Goal: Information Seeking & Learning: Learn about a topic

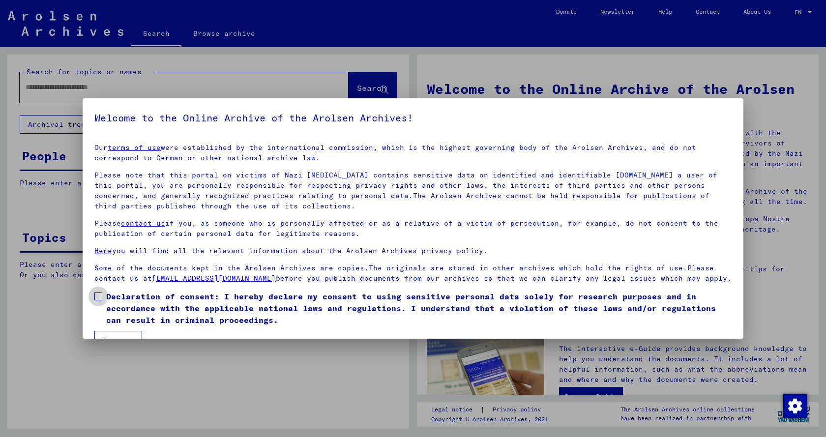
click at [96, 300] on span at bounding box center [98, 296] width 8 height 8
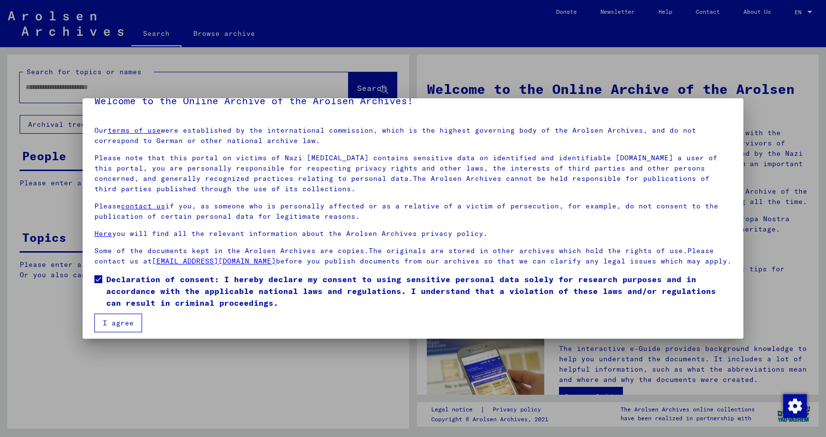
scroll to position [33, 0]
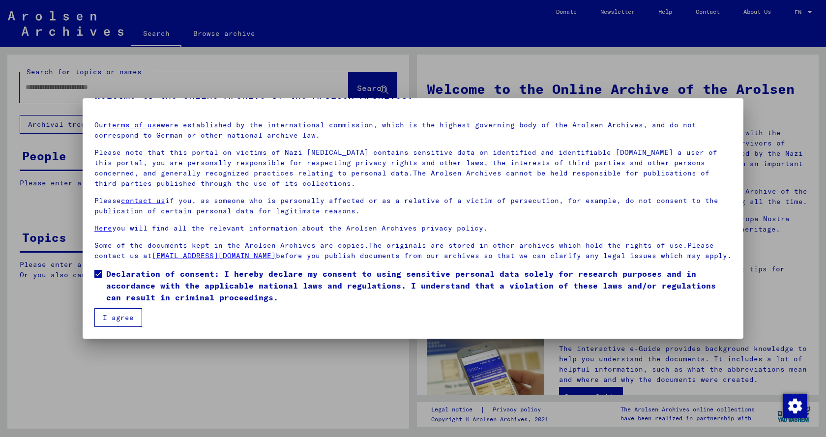
click at [119, 315] on button "I agree" at bounding box center [118, 317] width 48 height 19
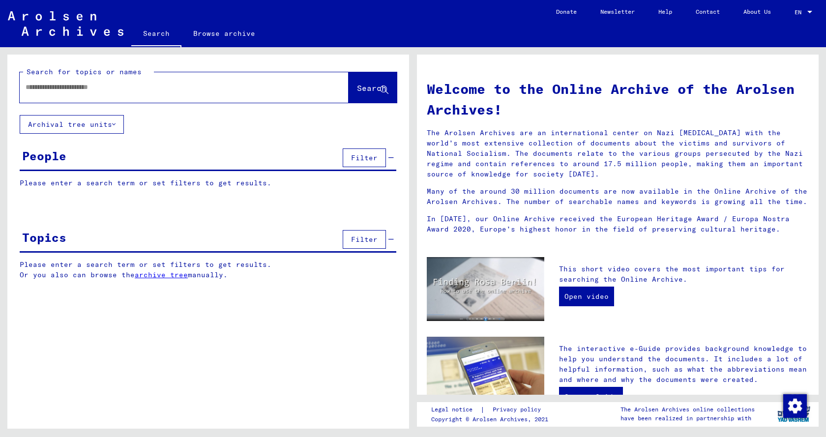
click at [28, 89] on input "text" at bounding box center [172, 87] width 293 height 10
type input "*******"
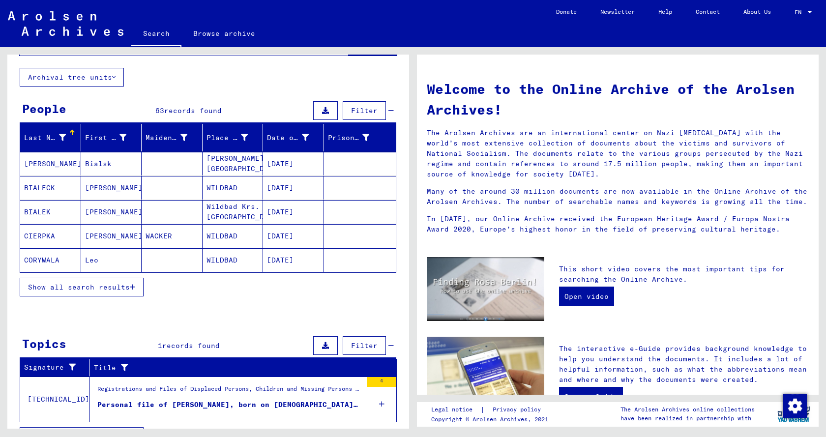
scroll to position [70, 0]
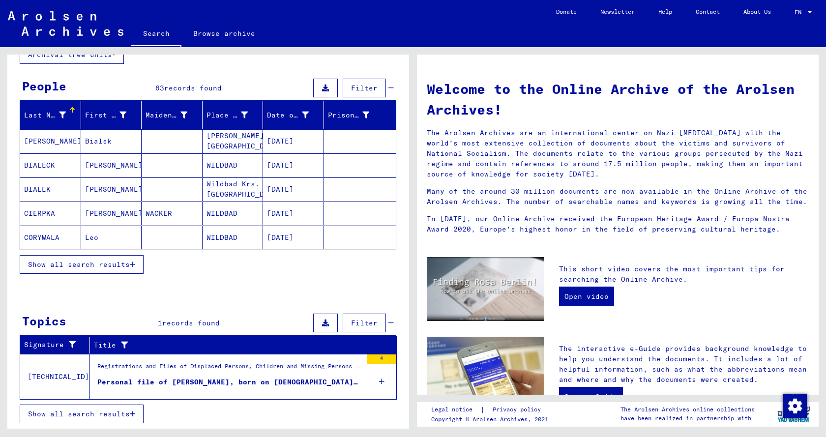
click at [111, 269] on button "Show all search results" at bounding box center [82, 264] width 124 height 19
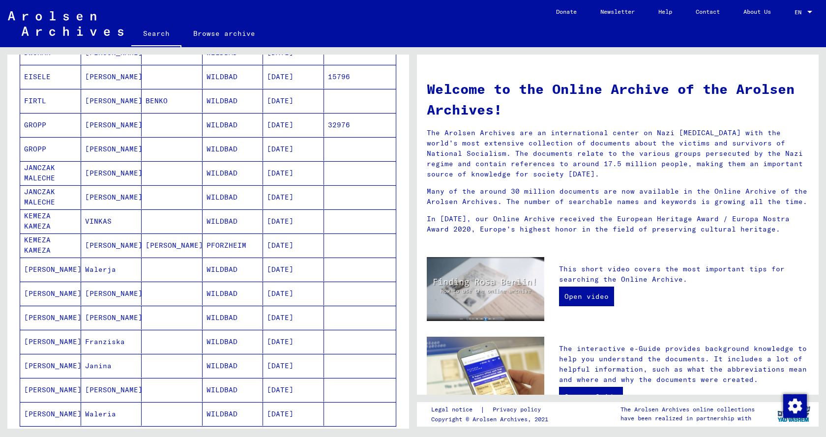
scroll to position [463, 0]
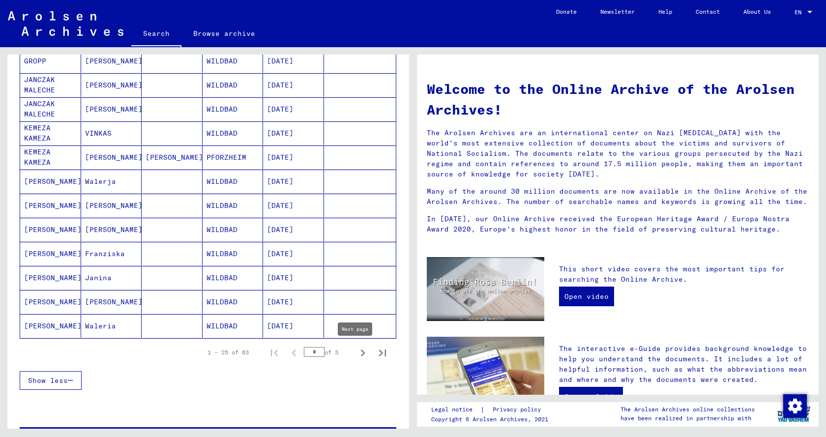
click at [357, 354] on icon "Next page" at bounding box center [363, 353] width 14 height 14
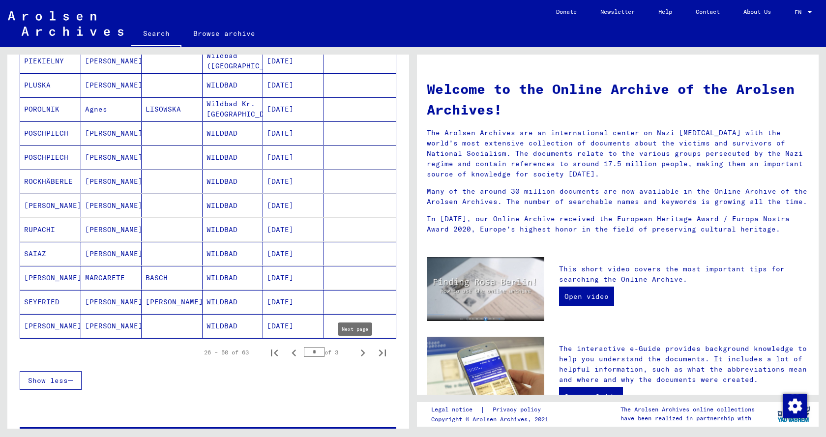
click at [356, 354] on icon "Next page" at bounding box center [363, 353] width 14 height 14
type input "*"
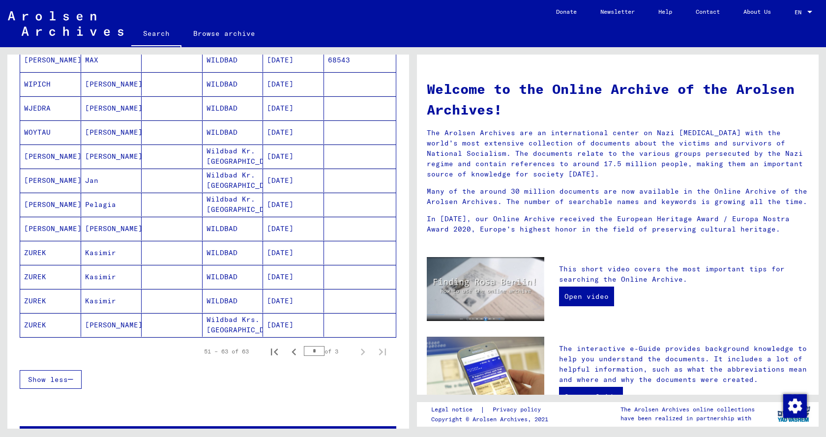
scroll to position [282, 0]
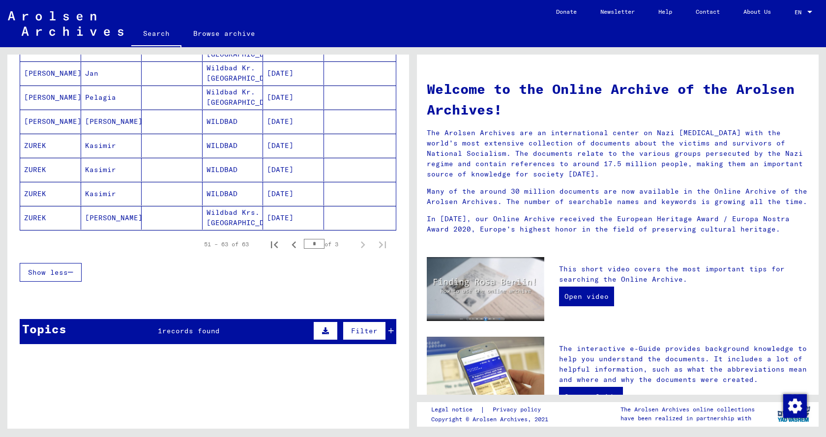
click at [183, 330] on span "records found" at bounding box center [190, 330] width 57 height 9
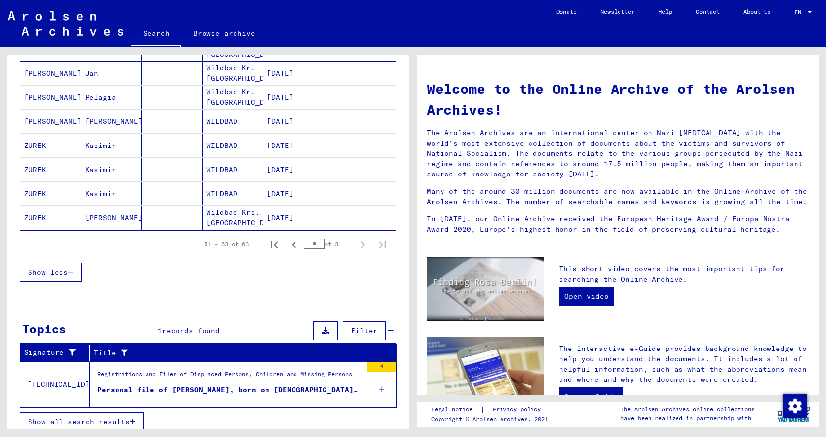
scroll to position [290, 0]
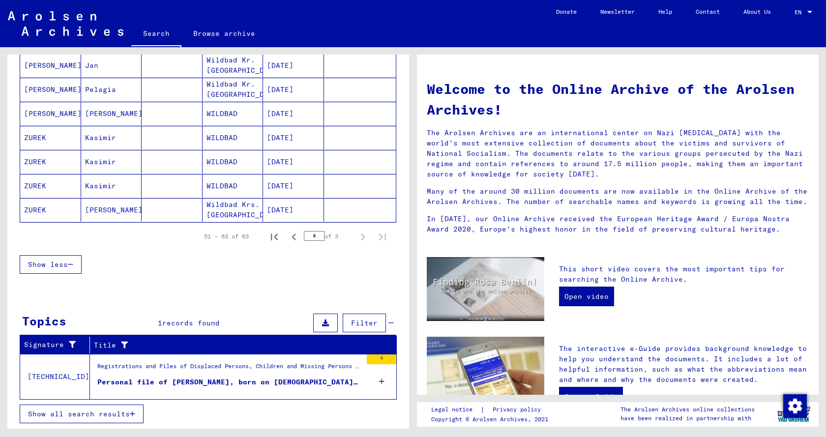
click at [202, 377] on div "Personal file of [PERSON_NAME], born on [DEMOGRAPHIC_DATA], born in [GEOGRAPHIC…" at bounding box center [229, 382] width 264 height 10
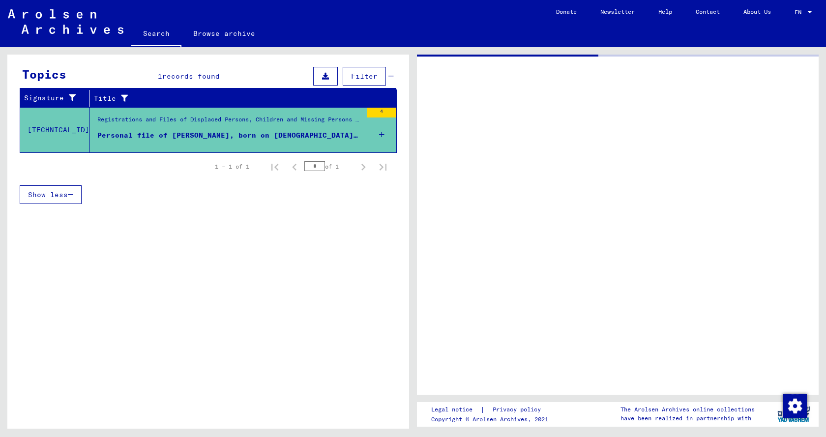
scroll to position [139, 0]
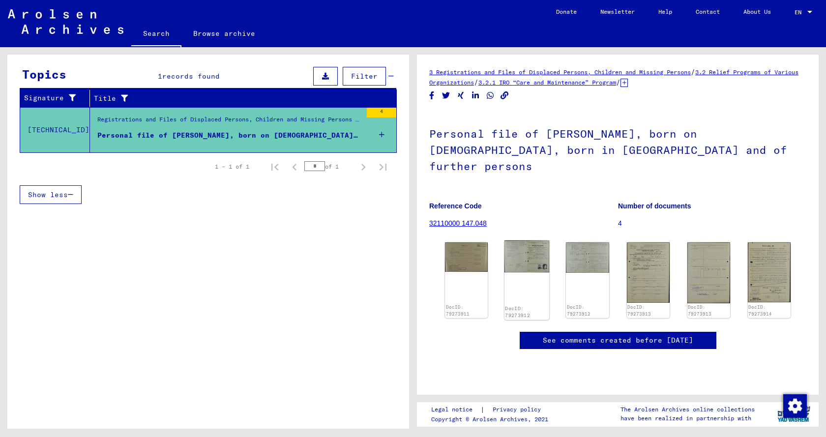
click at [518, 242] on img at bounding box center [526, 256] width 45 height 32
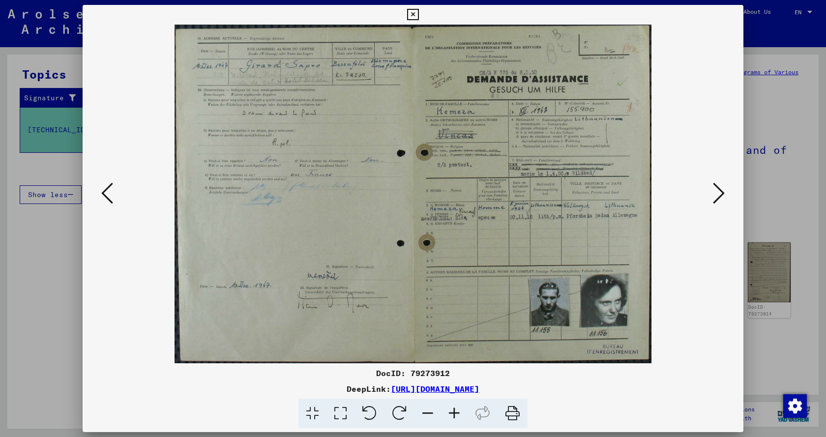
click at [414, 15] on icon at bounding box center [412, 15] width 11 height 12
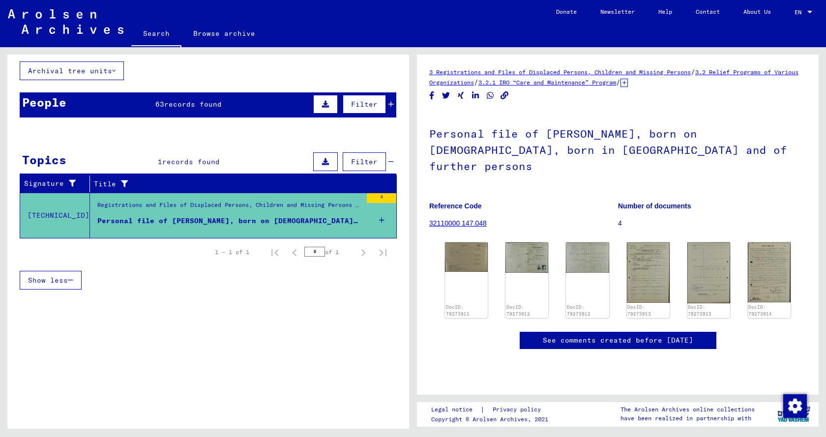
scroll to position [0, 0]
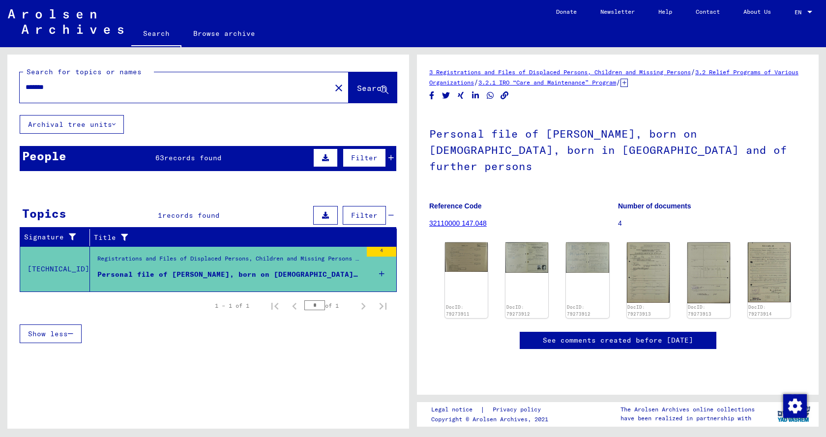
drag, startPoint x: 63, startPoint y: 90, endPoint x: 0, endPoint y: 90, distance: 62.9
click at [0, 90] on div "Search for topics or names ******* close Search Archival tree units People 63 r…" at bounding box center [206, 237] width 413 height 381
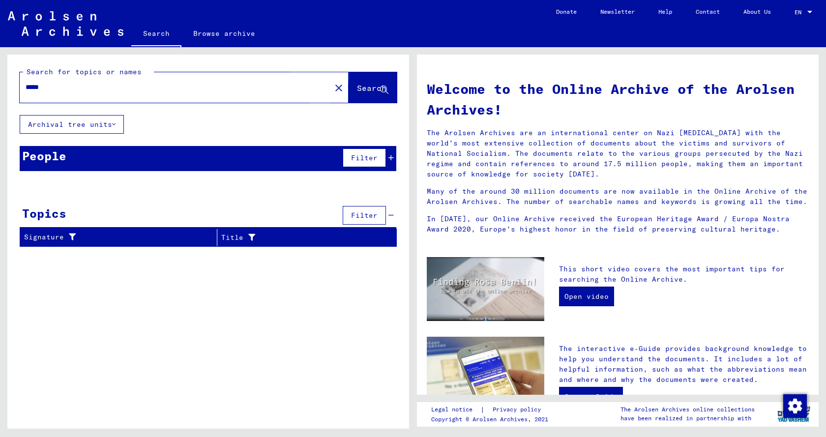
click at [360, 87] on span "Search" at bounding box center [371, 88] width 29 height 10
click at [359, 88] on span "Search" at bounding box center [371, 88] width 29 height 10
click at [32, 87] on input "*****" at bounding box center [172, 87] width 293 height 10
drag, startPoint x: 34, startPoint y: 86, endPoint x: 0, endPoint y: 86, distance: 33.9
click at [0, 86] on div "Search for topics or names ***** close Search Archival tree units People Filter…" at bounding box center [206, 237] width 413 height 381
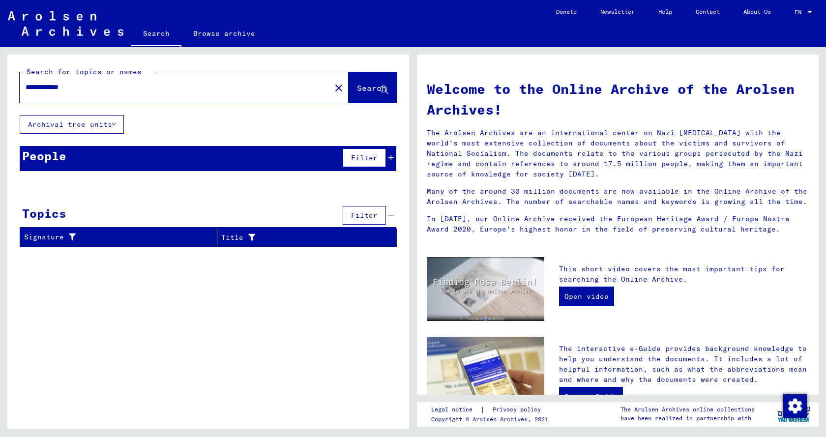
drag, startPoint x: 66, startPoint y: 87, endPoint x: 0, endPoint y: 80, distance: 66.8
click at [0, 80] on div "**********" at bounding box center [206, 237] width 413 height 381
click at [35, 86] on input "**********" at bounding box center [172, 87] width 293 height 10
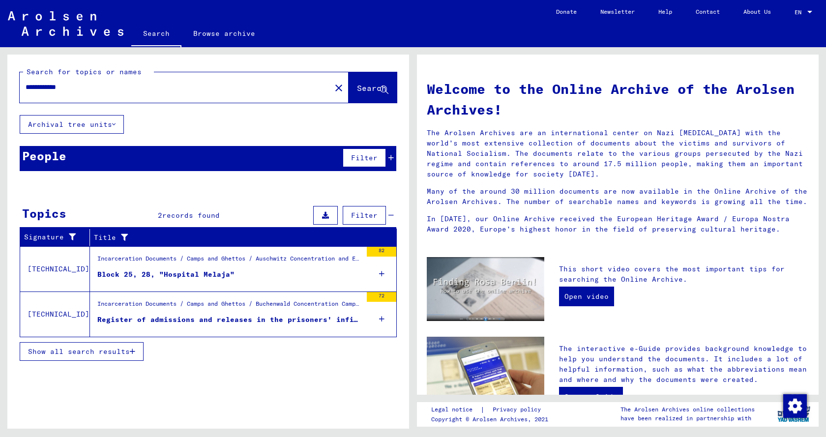
drag, startPoint x: 97, startPoint y: 86, endPoint x: 0, endPoint y: 86, distance: 96.8
click at [0, 86] on div "**********" at bounding box center [206, 237] width 413 height 381
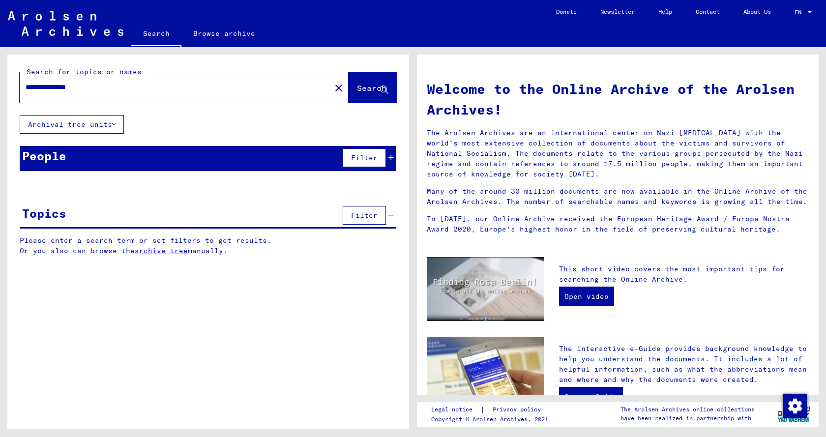
drag, startPoint x: 64, startPoint y: 85, endPoint x: 318, endPoint y: 89, distance: 253.6
click at [318, 89] on div "**********" at bounding box center [184, 87] width 329 height 30
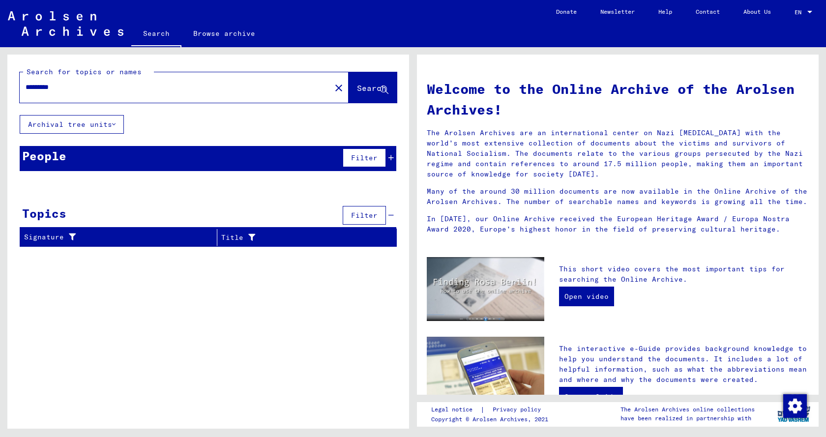
drag, startPoint x: 73, startPoint y: 87, endPoint x: 0, endPoint y: 89, distance: 72.8
click at [0, 89] on div "Search for topics or names ******** close Search Archival tree units People Fil…" at bounding box center [206, 237] width 413 height 381
type input "*****"
click at [209, 161] on span "records found" at bounding box center [192, 157] width 57 height 9
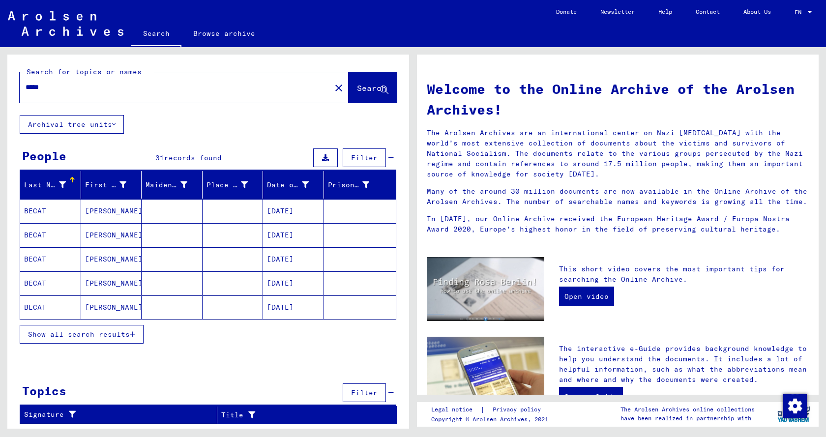
click at [79, 331] on span "Show all search results" at bounding box center [79, 334] width 102 height 9
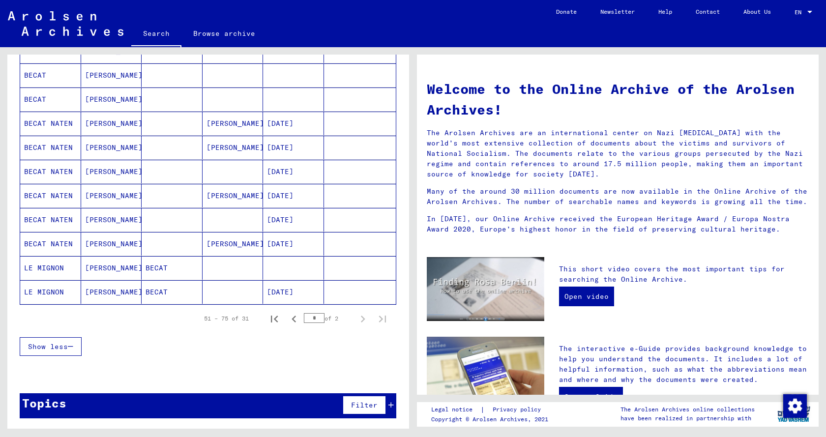
scroll to position [497, 0]
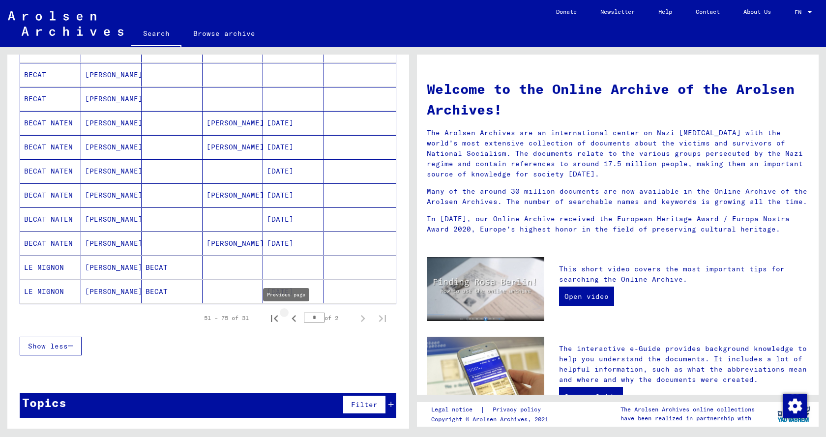
click at [291, 319] on icon "Previous page" at bounding box center [293, 318] width 4 height 7
type input "*"
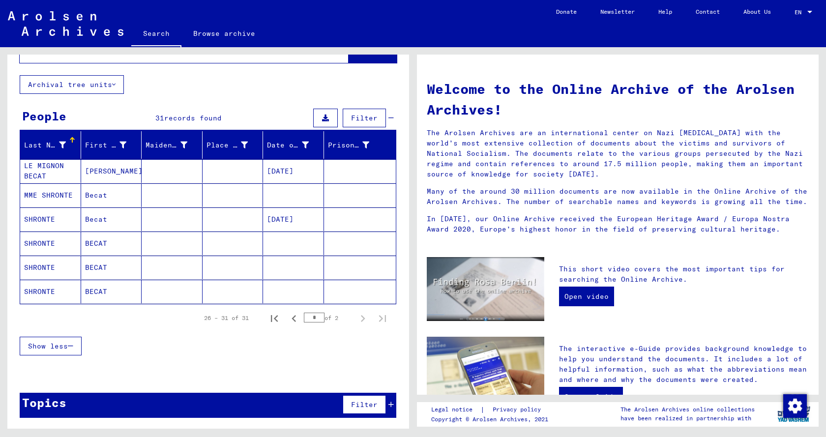
click at [42, 190] on mat-cell "MME SHRONTE" at bounding box center [50, 195] width 61 height 24
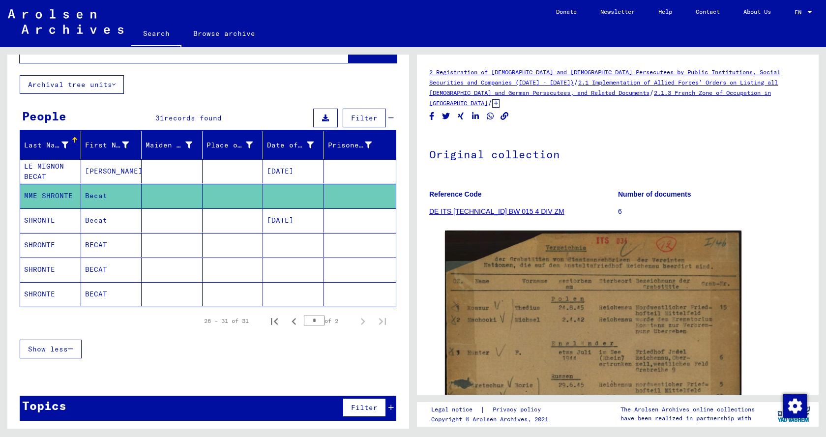
click at [692, 94] on link "2.1.3 French Zone of Occupation in [GEOGRAPHIC_DATA]" at bounding box center [600, 98] width 342 height 18
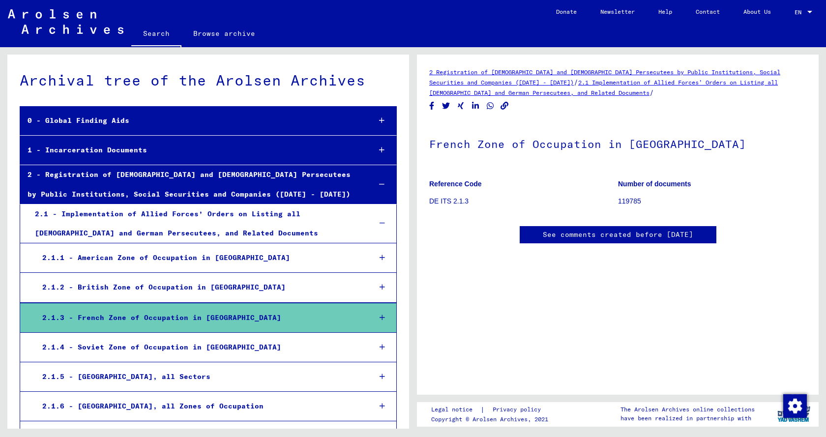
click at [379, 315] on icon at bounding box center [381, 317] width 5 height 7
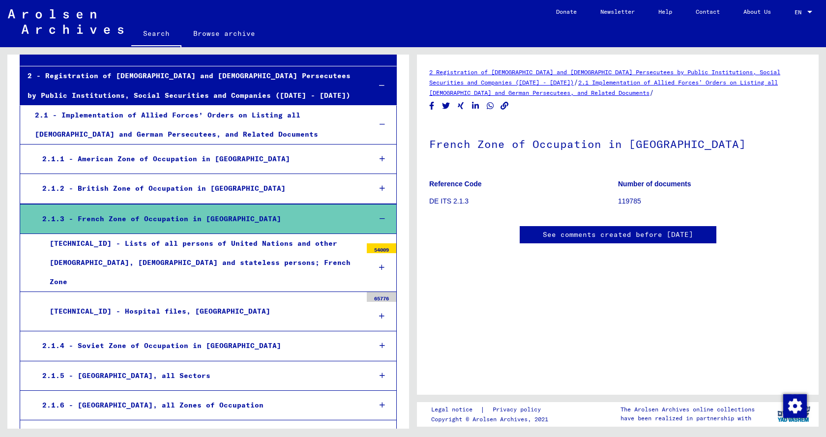
scroll to position [197, 0]
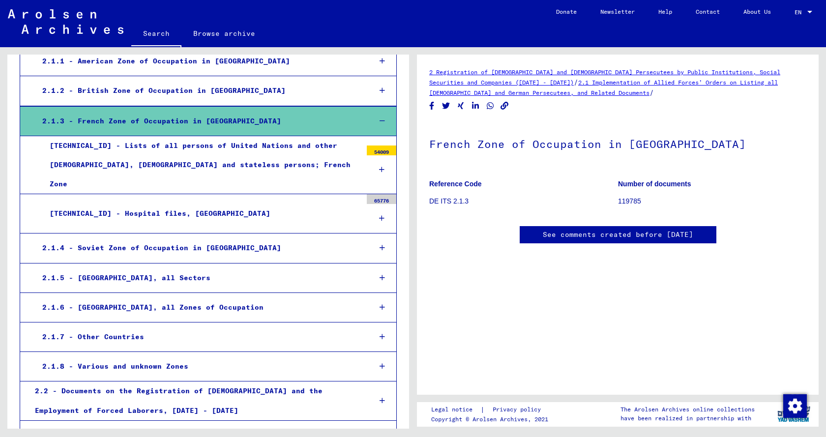
click at [379, 166] on icon at bounding box center [381, 169] width 5 height 7
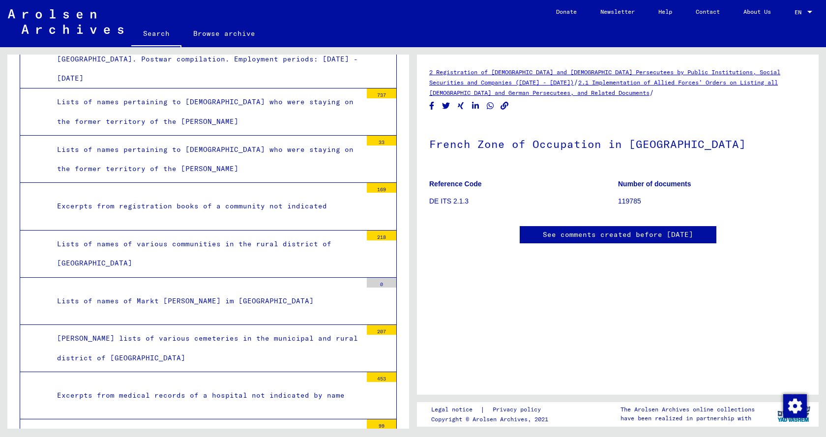
scroll to position [786, 0]
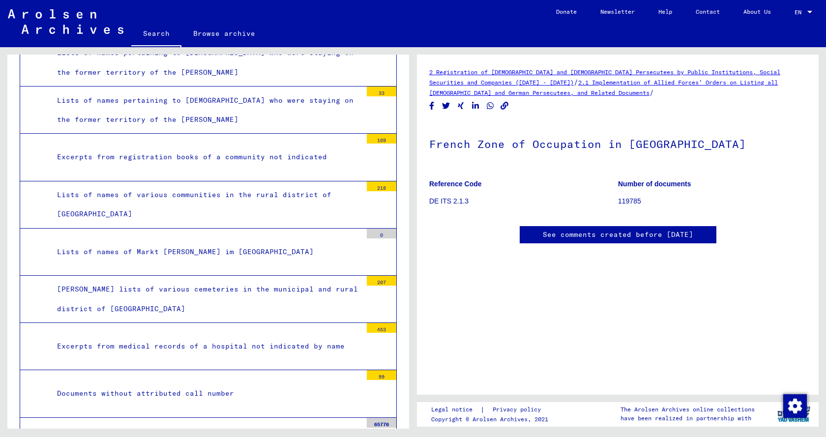
click at [235, 337] on div "Excerpts from medical records of a hospital not indicated by name" at bounding box center [206, 346] width 312 height 19
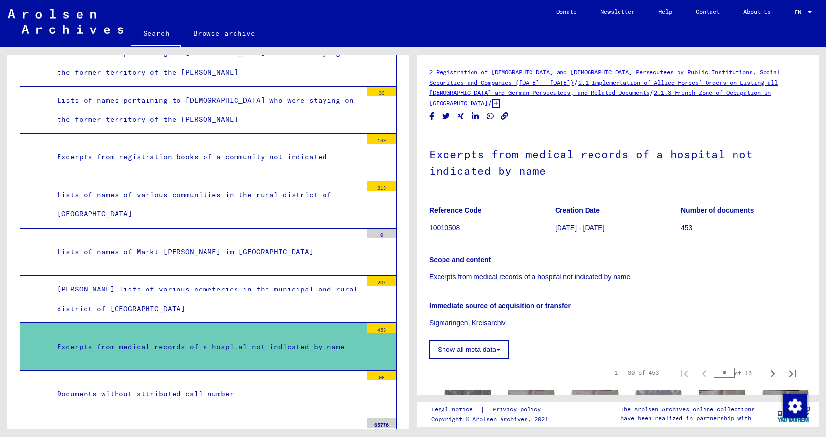
scroll to position [98, 0]
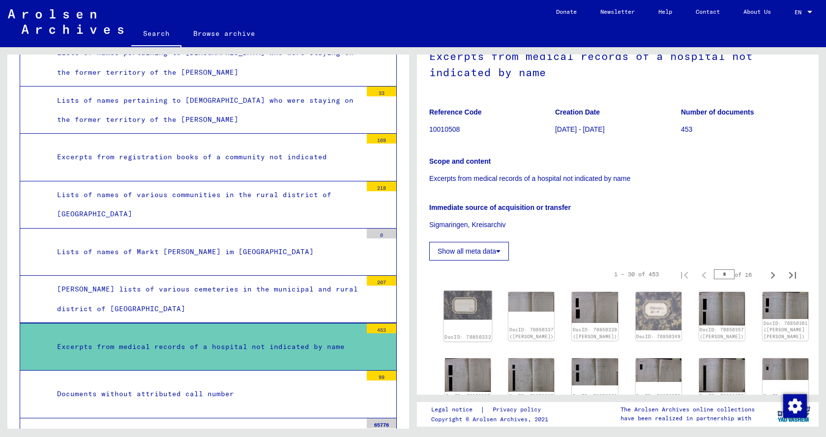
click at [466, 293] on img at bounding box center [468, 305] width 48 height 29
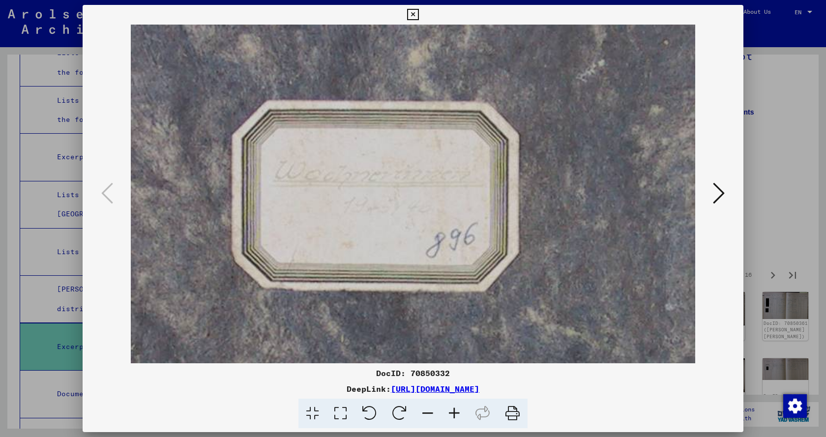
click at [719, 194] on icon at bounding box center [719, 193] width 12 height 24
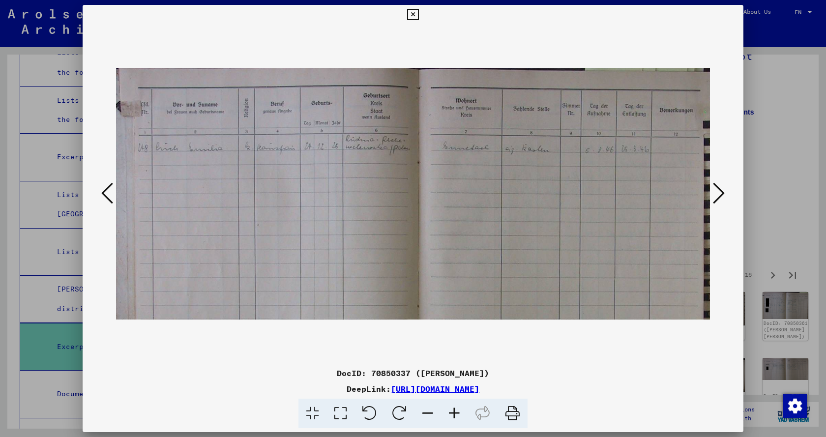
click at [719, 194] on icon at bounding box center [719, 193] width 12 height 24
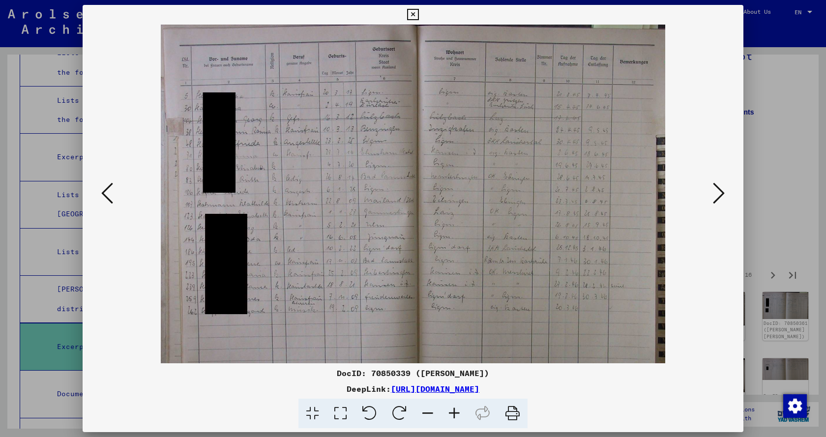
click at [719, 194] on icon at bounding box center [719, 193] width 12 height 24
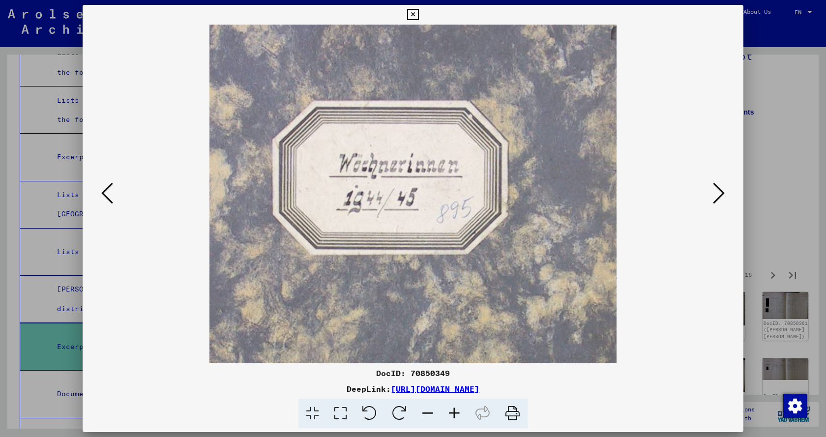
click at [719, 194] on icon at bounding box center [719, 193] width 12 height 24
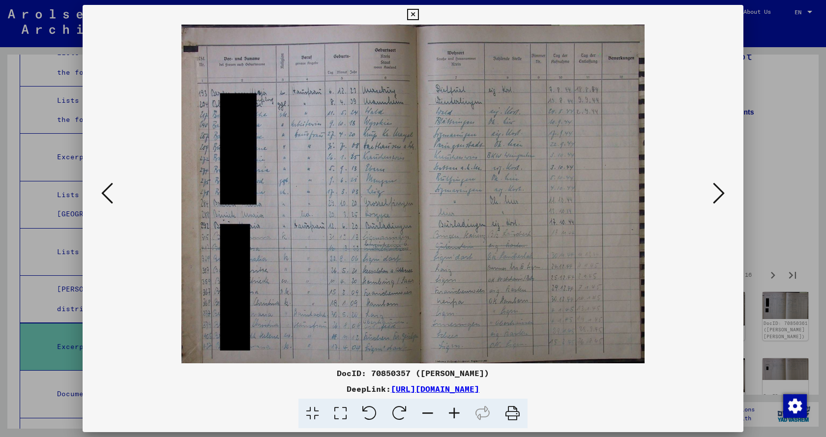
click at [719, 194] on icon at bounding box center [719, 193] width 12 height 24
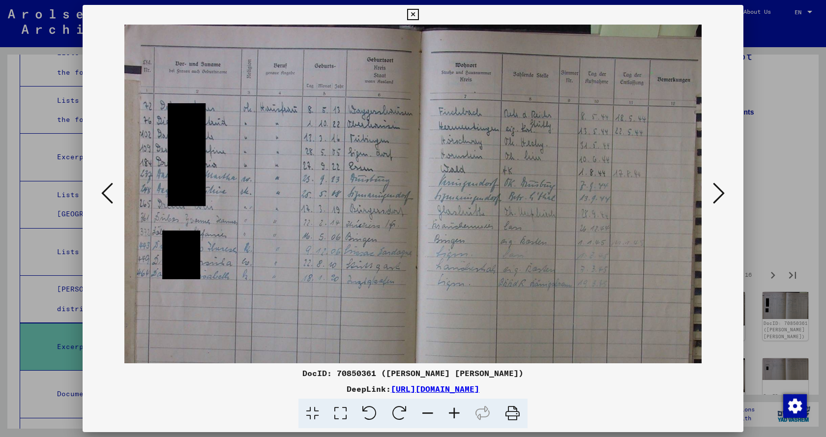
click at [719, 194] on icon at bounding box center [719, 193] width 12 height 24
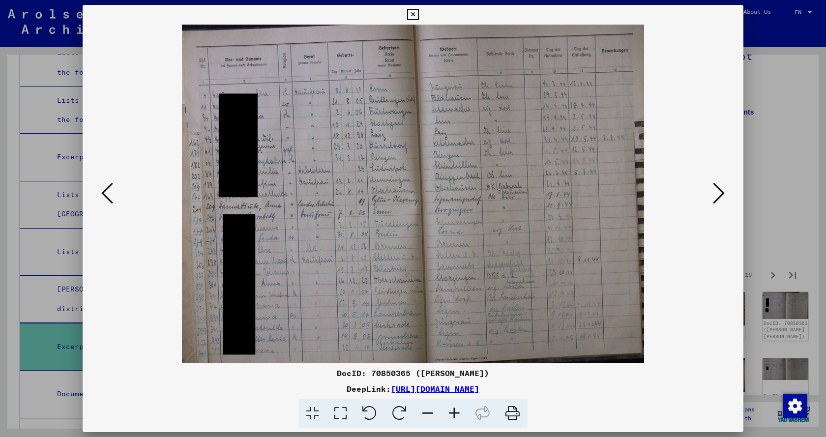
click at [719, 194] on icon at bounding box center [719, 193] width 12 height 24
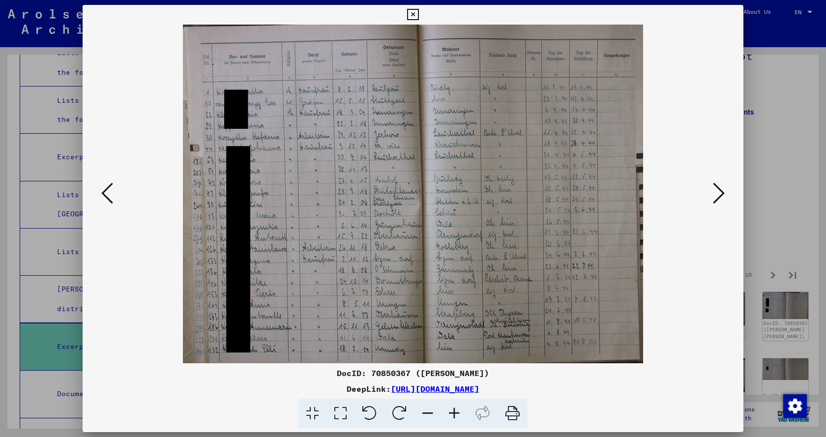
click at [719, 194] on icon at bounding box center [719, 193] width 12 height 24
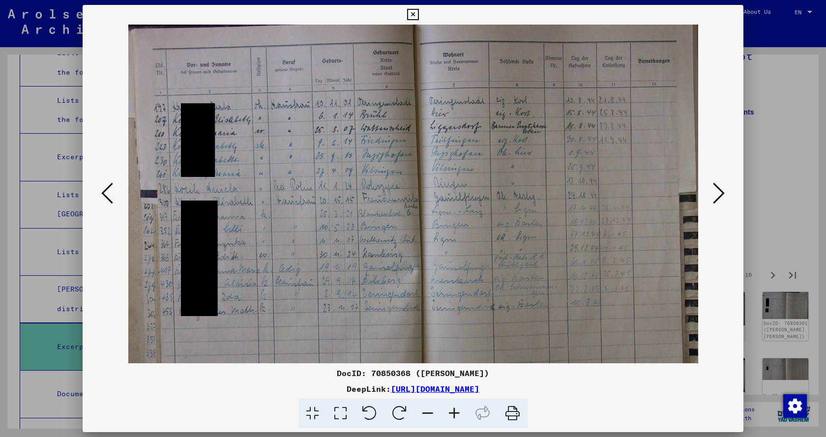
click at [719, 194] on icon at bounding box center [719, 193] width 12 height 24
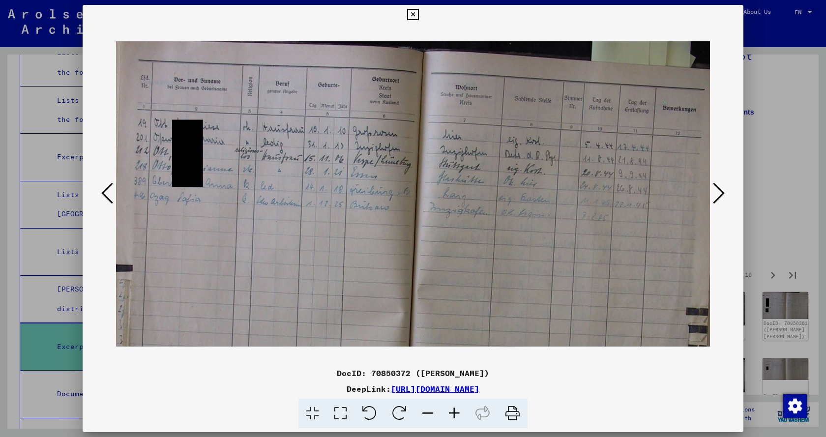
click at [719, 194] on icon at bounding box center [719, 193] width 12 height 24
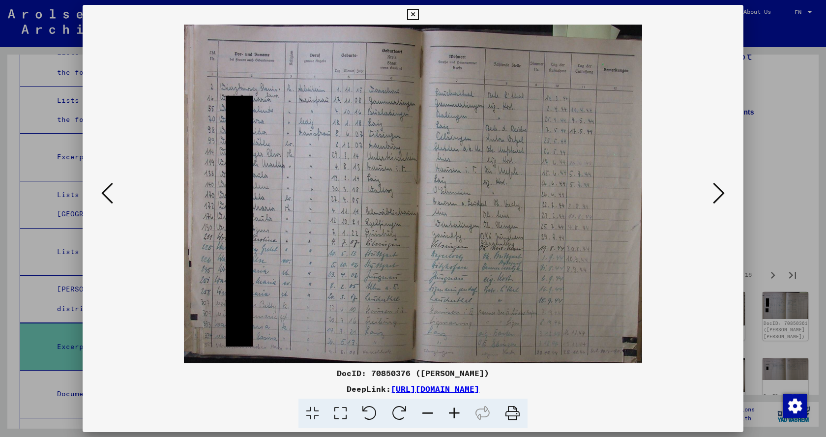
click at [719, 194] on icon at bounding box center [719, 193] width 12 height 24
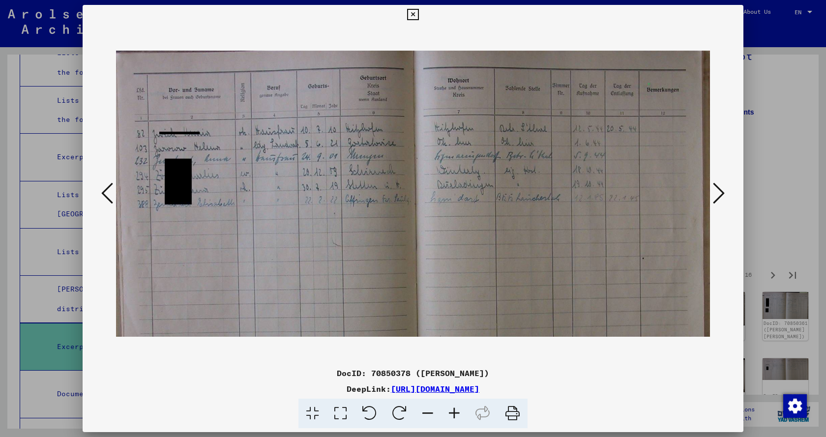
click at [719, 194] on icon at bounding box center [719, 193] width 12 height 24
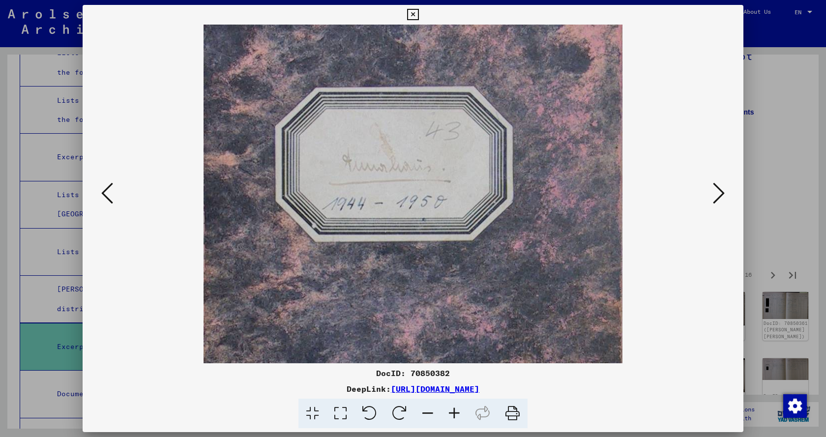
click at [719, 194] on icon at bounding box center [719, 193] width 12 height 24
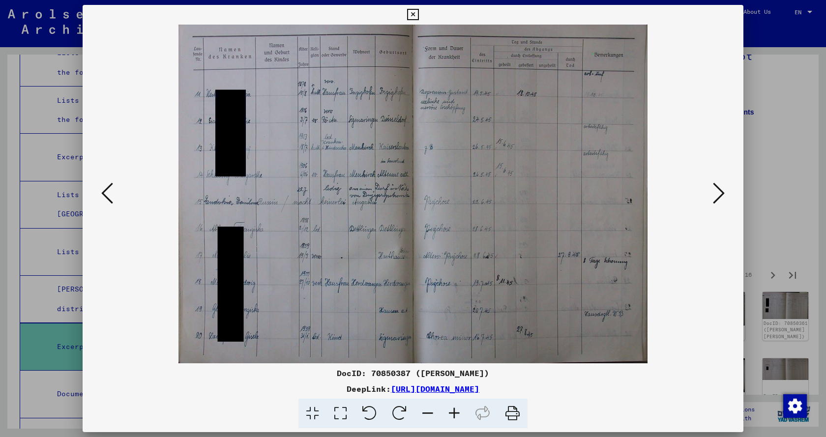
click at [719, 194] on icon at bounding box center [719, 193] width 12 height 24
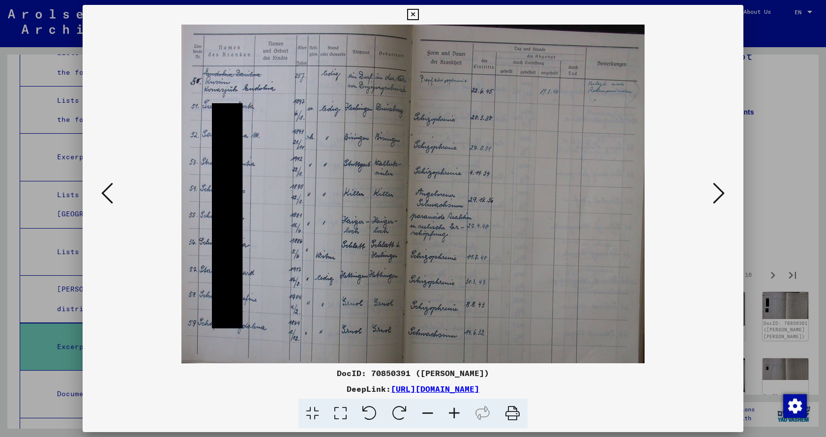
click at [719, 194] on icon at bounding box center [719, 193] width 12 height 24
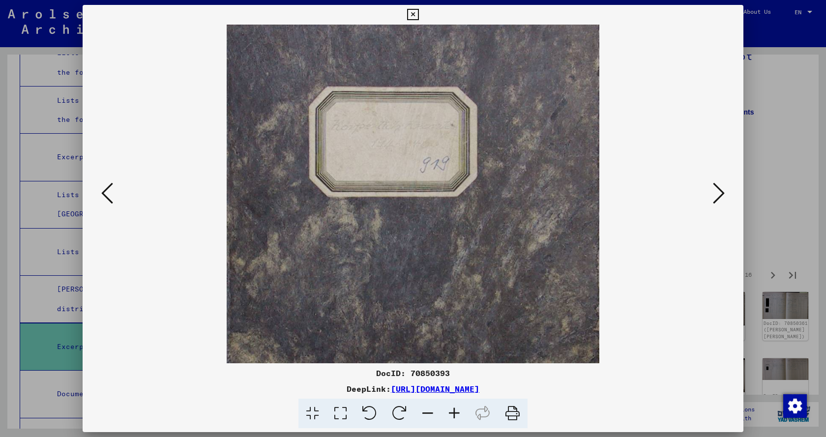
click at [407, 13] on icon at bounding box center [412, 15] width 11 height 12
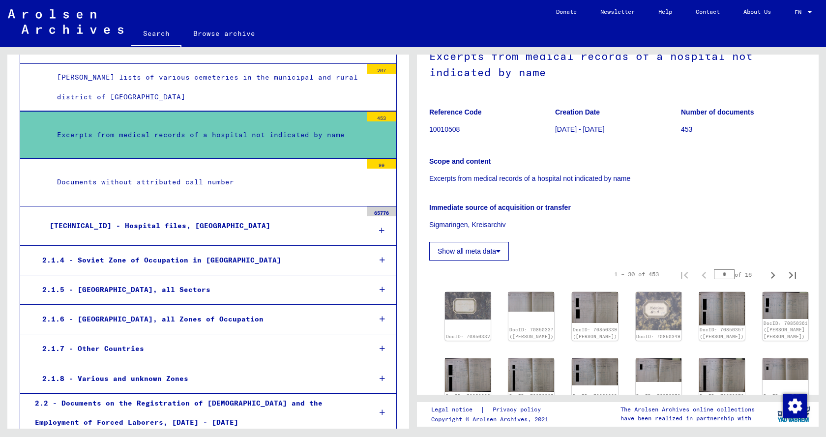
scroll to position [1032, 0]
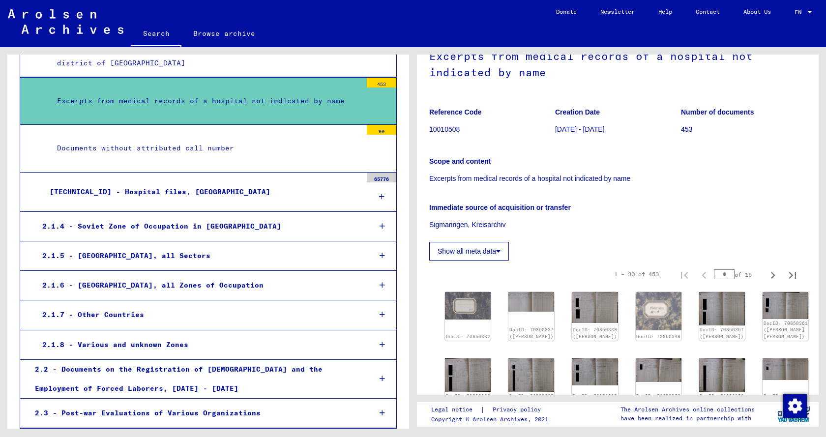
click at [196, 182] on div "[TECHNICAL_ID] - Hospital files, [GEOGRAPHIC_DATA]" at bounding box center [201, 191] width 319 height 19
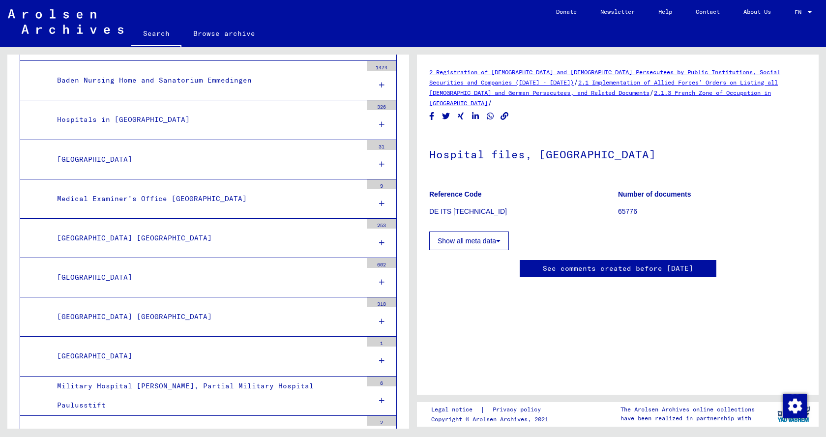
scroll to position [2505, 0]
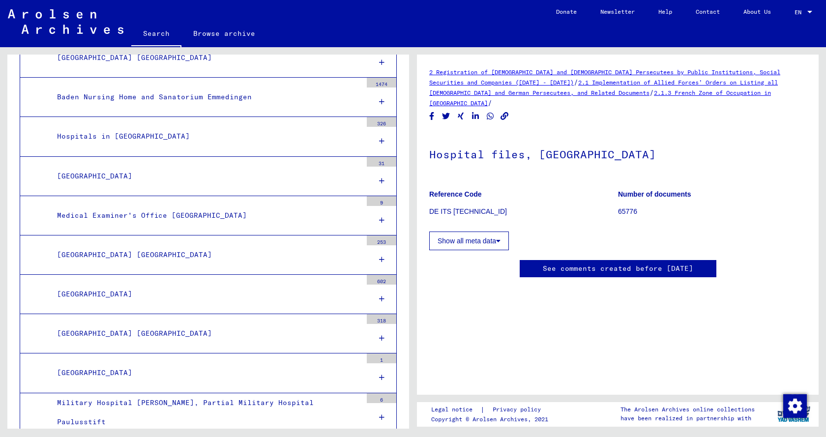
click at [190, 206] on div "Medical Examiner's Office [GEOGRAPHIC_DATA]" at bounding box center [206, 215] width 312 height 19
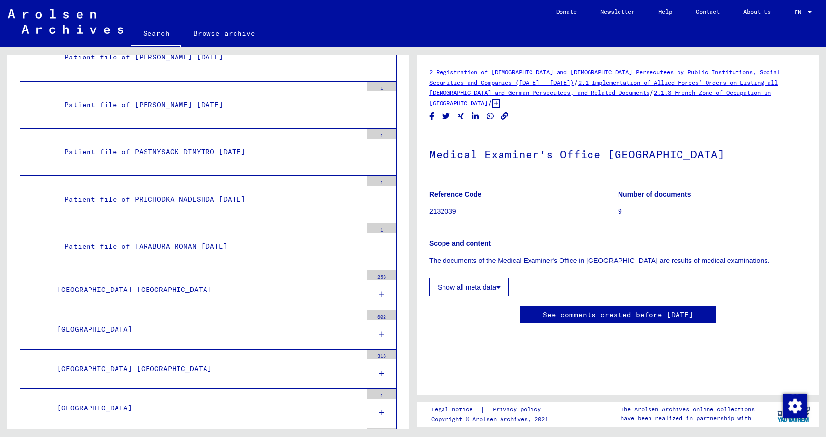
scroll to position [2849, 0]
click at [199, 189] on div "Patient file of PRICHODKA NADESHDA [DATE]" at bounding box center [209, 198] width 305 height 19
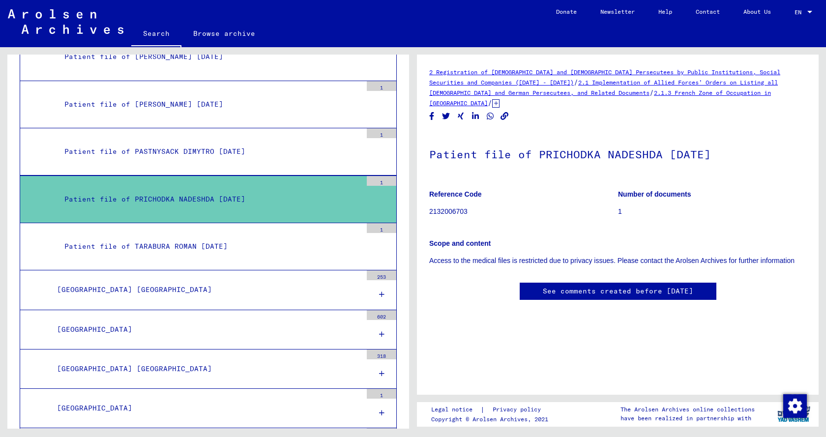
click at [196, 237] on div "Patient file of TARABURA ROMAN [DATE]" at bounding box center [209, 246] width 305 height 19
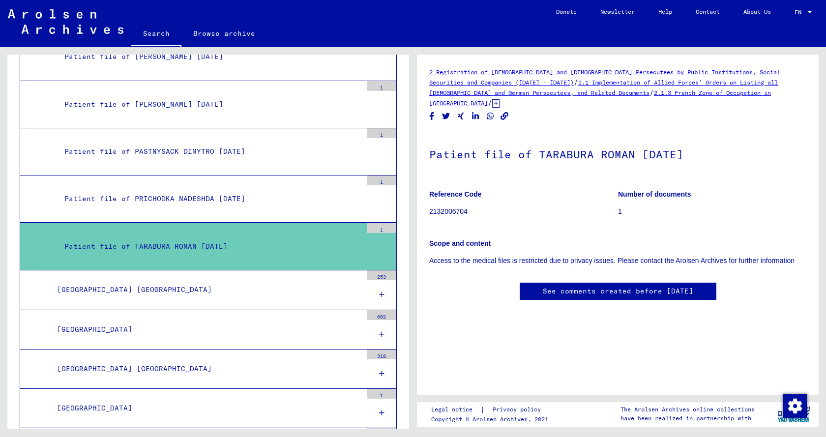
click at [188, 142] on div "Patient file of PASTNYSACK DIMYTRO [DATE]" at bounding box center [209, 151] width 305 height 19
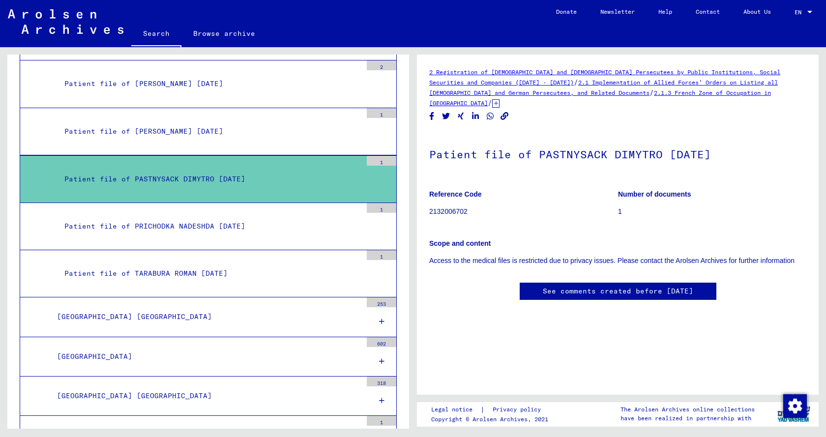
scroll to position [2652, 0]
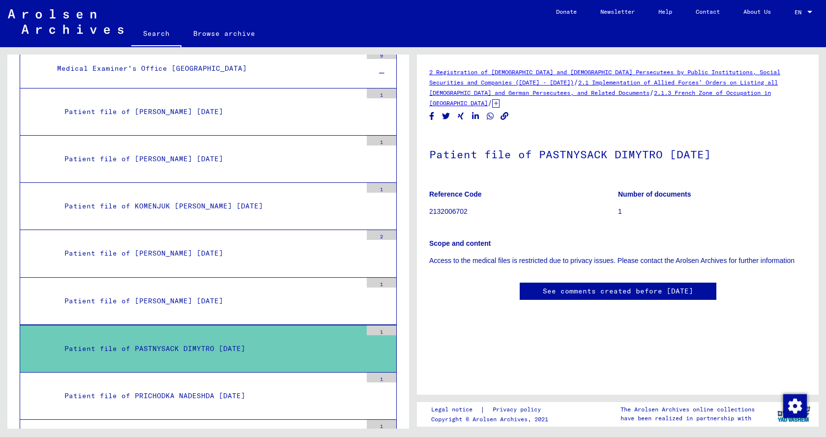
click at [161, 197] on div "Patient file of KOMENJUK [PERSON_NAME] [DATE]" at bounding box center [209, 206] width 305 height 19
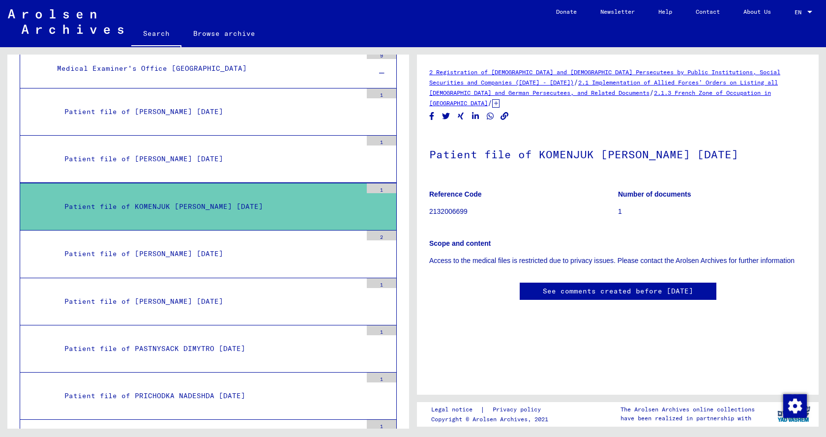
click at [177, 149] on div "Patient file of [PERSON_NAME] [DATE]" at bounding box center [209, 158] width 305 height 19
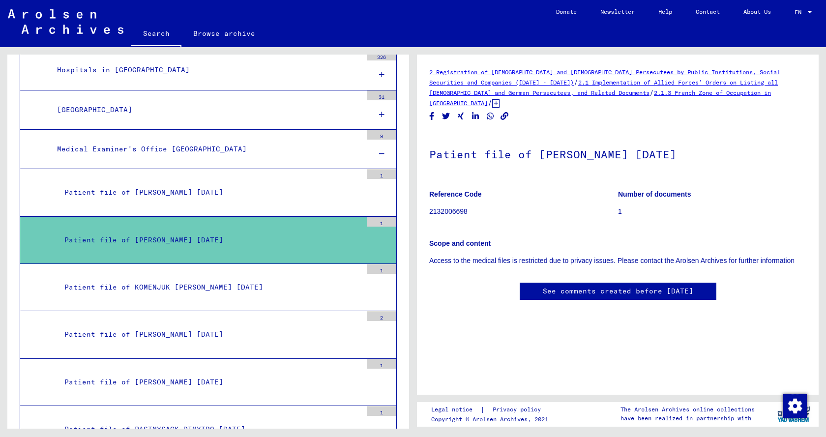
scroll to position [2504, 0]
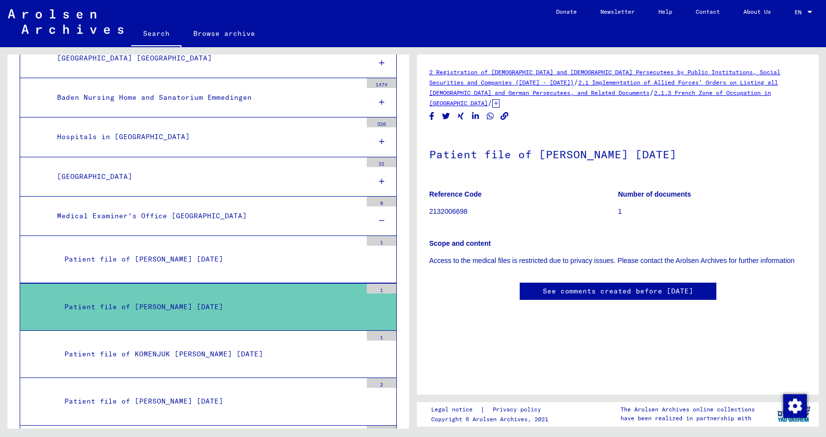
click at [149, 127] on div "Hospitals in [GEOGRAPHIC_DATA]" at bounding box center [206, 136] width 312 height 19
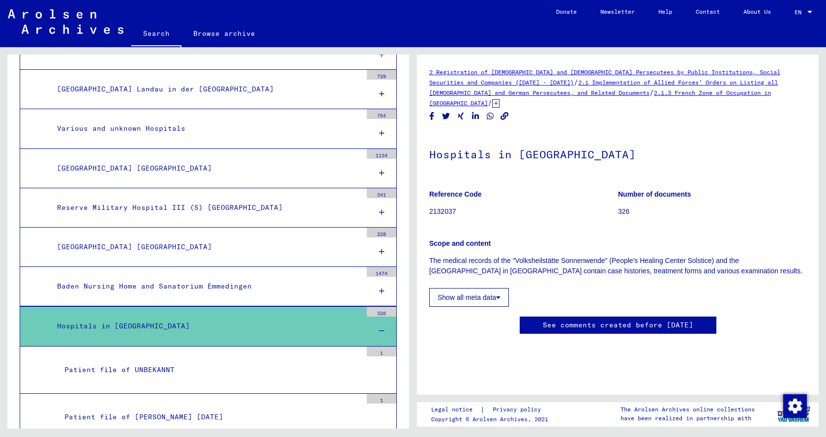
scroll to position [2259, 0]
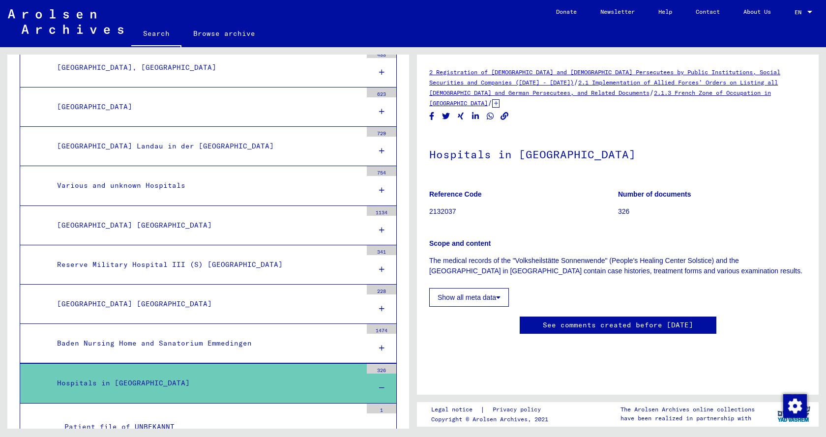
click at [208, 334] on div "Baden Nursing Home and Sanatorium Emmedingen" at bounding box center [206, 343] width 312 height 19
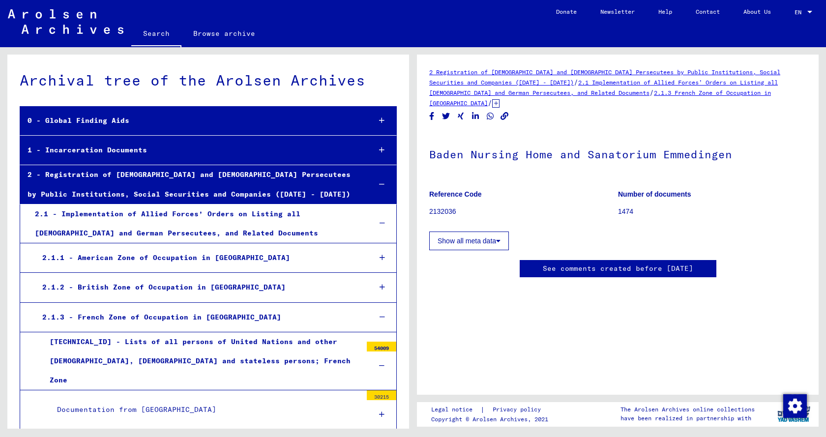
click at [114, 196] on div "2 - Registration of [DEMOGRAPHIC_DATA] and [DEMOGRAPHIC_DATA] Persecutees by Pu…" at bounding box center [191, 184] width 343 height 38
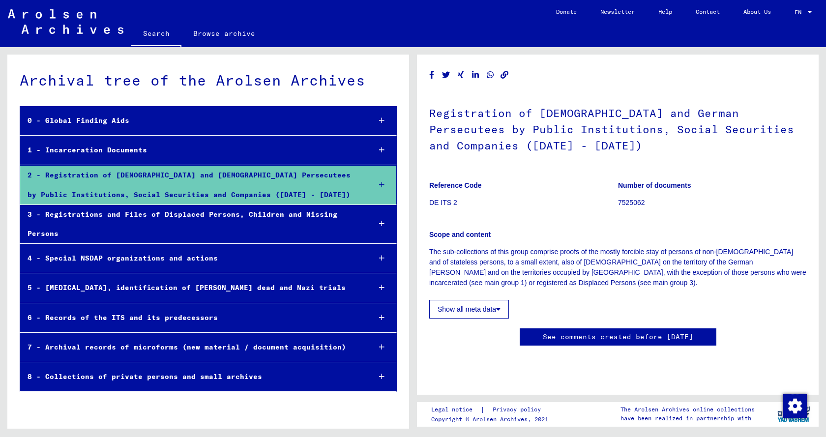
click at [221, 220] on div "3 - Registrations and Files of Displaced Persons, Children and Missing Persons" at bounding box center [191, 224] width 343 height 38
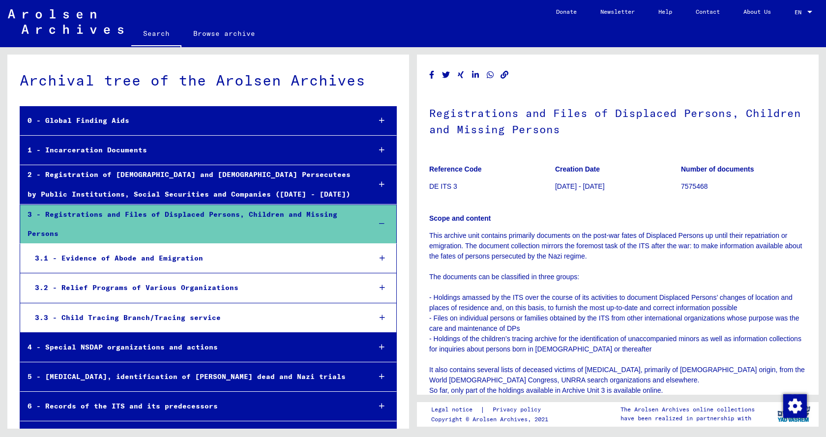
click at [159, 260] on div "3.1 - Evidence of Abode and Emigration" at bounding box center [195, 258] width 335 height 19
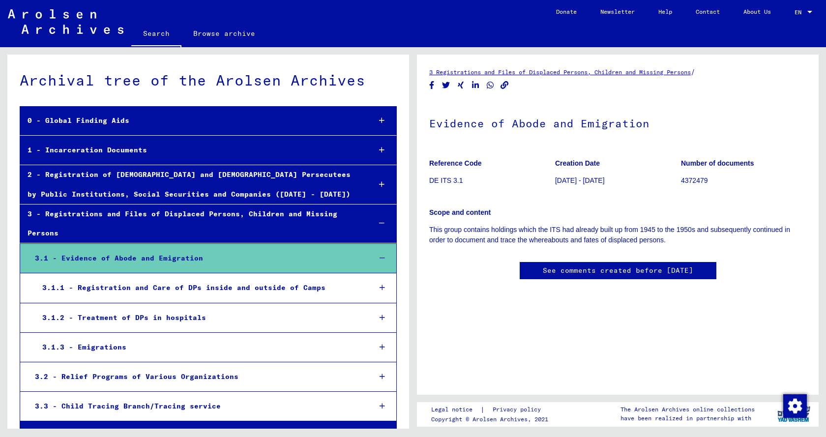
click at [179, 317] on div "3.1.2 - Treatment of DPs in hospitals" at bounding box center [199, 317] width 328 height 19
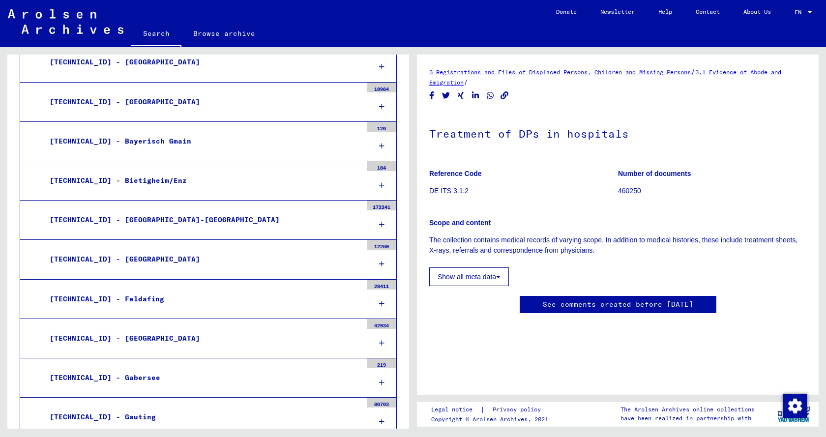
scroll to position [491, 0]
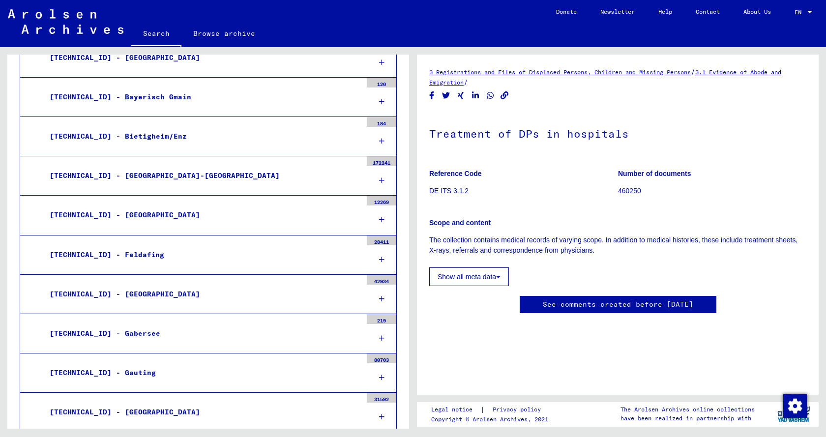
click at [127, 291] on div "[TECHNICAL_ID] - [GEOGRAPHIC_DATA]" at bounding box center [201, 294] width 319 height 19
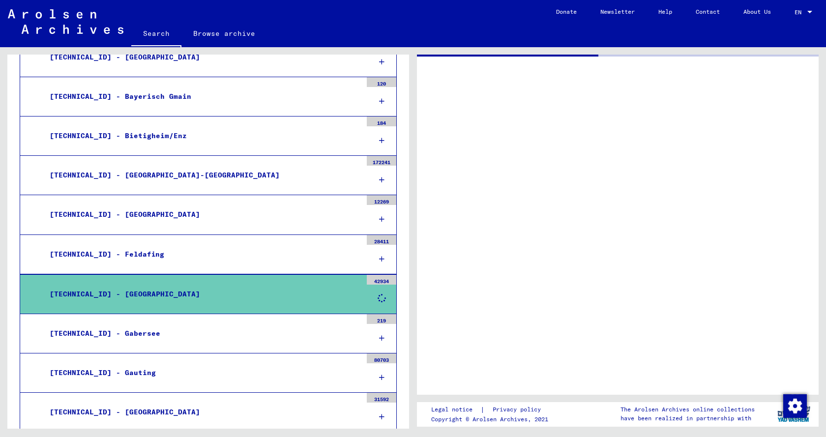
scroll to position [491, 0]
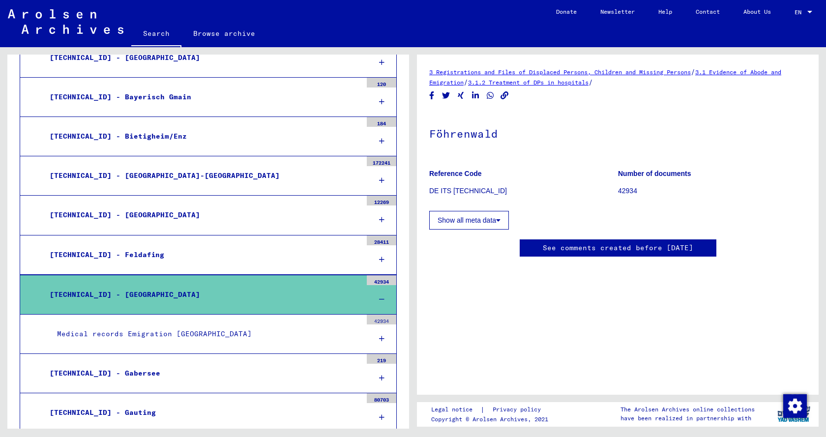
click at [159, 338] on div "Medical records Emigration [GEOGRAPHIC_DATA]" at bounding box center [206, 333] width 312 height 19
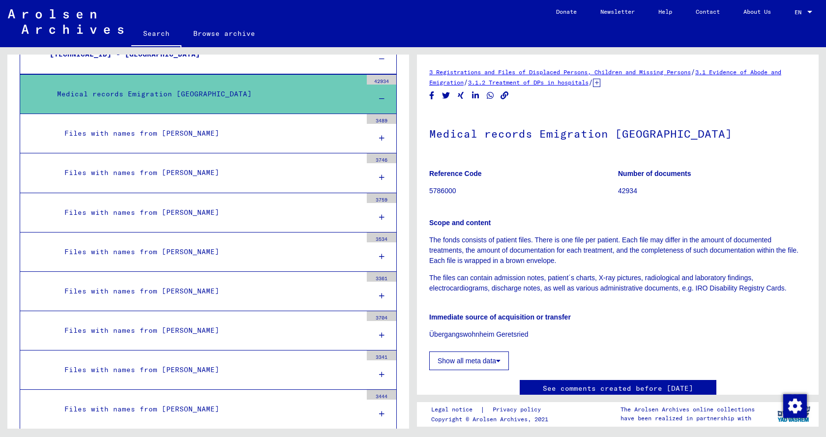
scroll to position [638, 0]
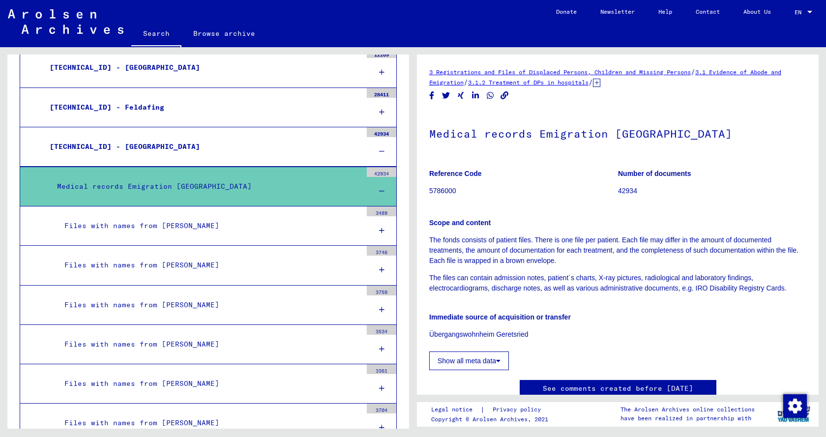
click at [184, 226] on div "Files with names from [PERSON_NAME]" at bounding box center [209, 225] width 305 height 19
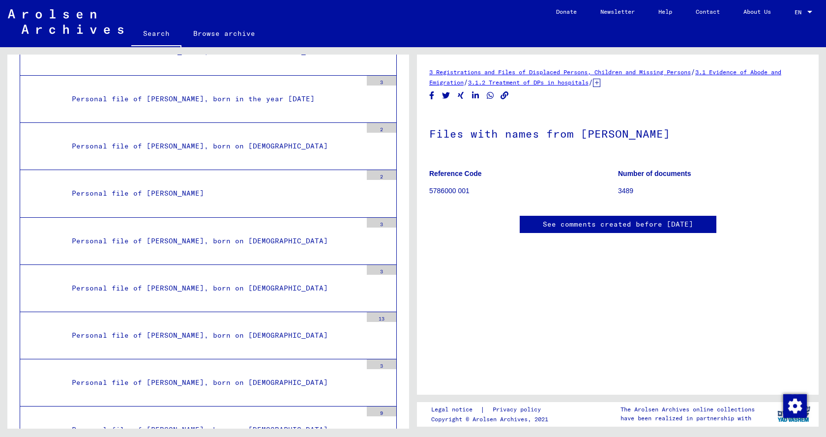
scroll to position [14741, 0]
